Goal: Information Seeking & Learning: Understand process/instructions

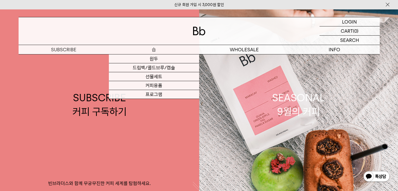
click at [158, 48] on p "숍" at bounding box center [154, 49] width 90 height 9
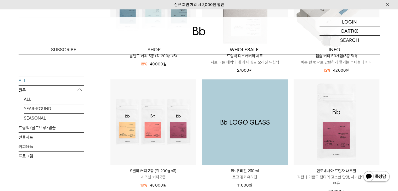
scroll to position [419, 0]
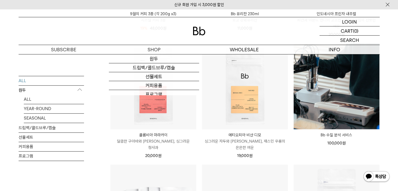
click at [205, 32] on div at bounding box center [199, 30] width 361 height 27
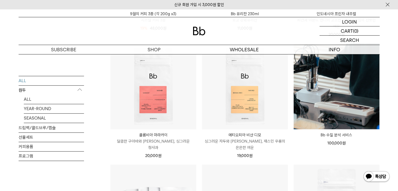
click at [199, 33] on img at bounding box center [199, 31] width 13 height 9
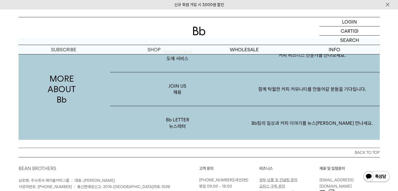
scroll to position [1020, 0]
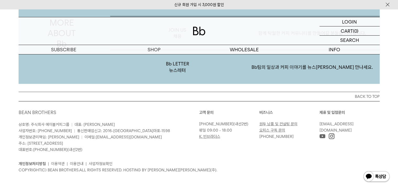
click at [280, 122] on link "원두 납품 및 컨설팅 문의" at bounding box center [278, 124] width 38 height 5
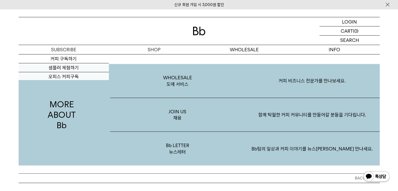
scroll to position [889, 0]
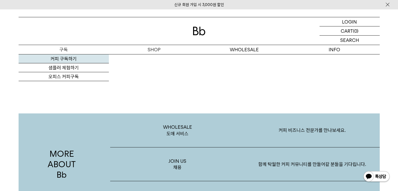
click at [71, 58] on link "커피 구독하기" at bounding box center [64, 58] width 90 height 9
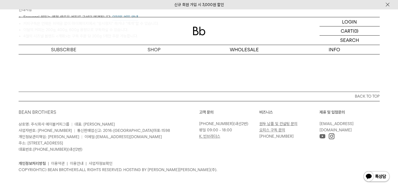
scroll to position [280, 0]
click at [276, 130] on link "오피스 구독 문의" at bounding box center [272, 129] width 26 height 5
click at [329, 50] on p "정보" at bounding box center [334, 49] width 90 height 9
click at [334, 49] on p "정보" at bounding box center [334, 49] width 90 height 9
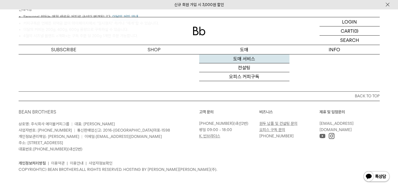
click at [252, 60] on link "도매 서비스" at bounding box center [244, 58] width 90 height 9
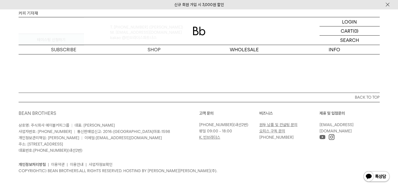
scroll to position [1348, 0]
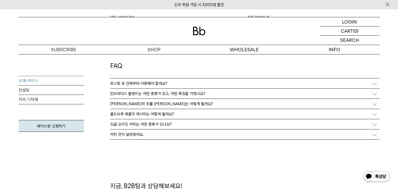
click at [165, 103] on p "[PERSON_NAME]의 추출 [PERSON_NAME]는 어떻게 될까요?" at bounding box center [161, 104] width 103 height 5
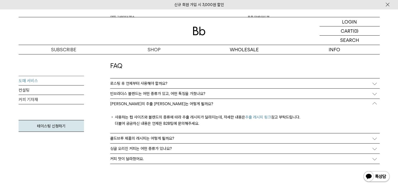
click at [255, 115] on link "추출 레시피 링크" at bounding box center [258, 117] width 26 height 5
